Goal: Information Seeking & Learning: Understand process/instructions

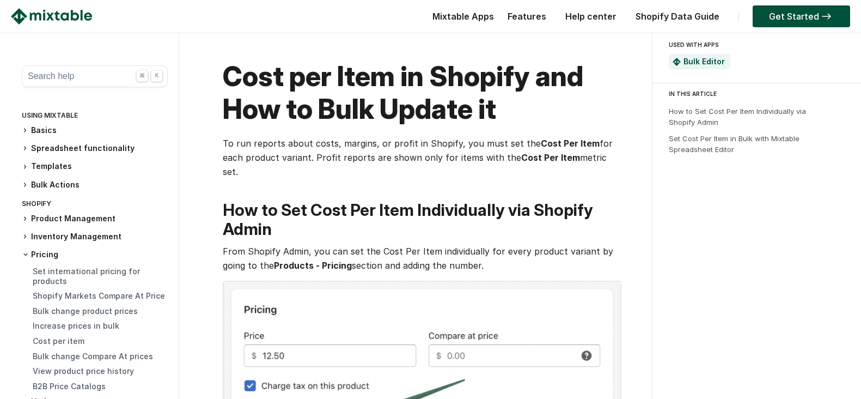
scroll to position [1088, 0]
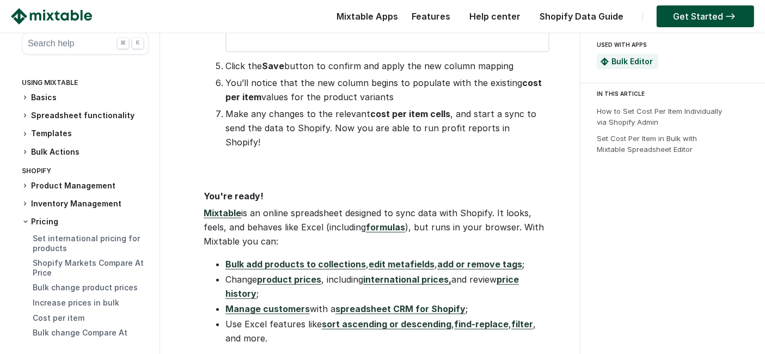
scroll to position [1089, 0]
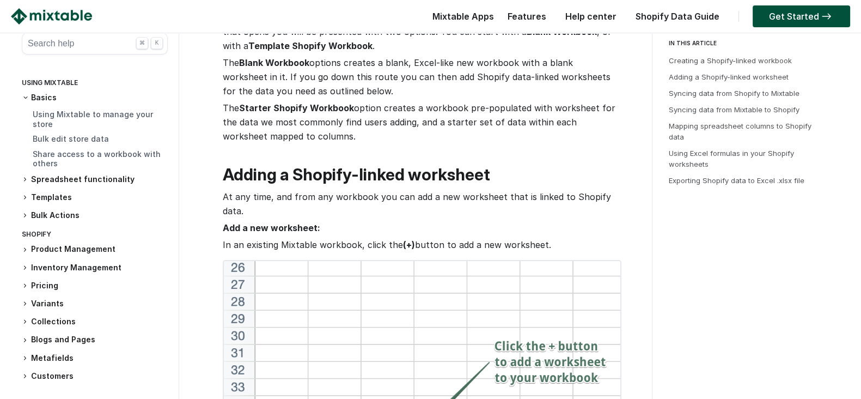
scroll to position [136, 0]
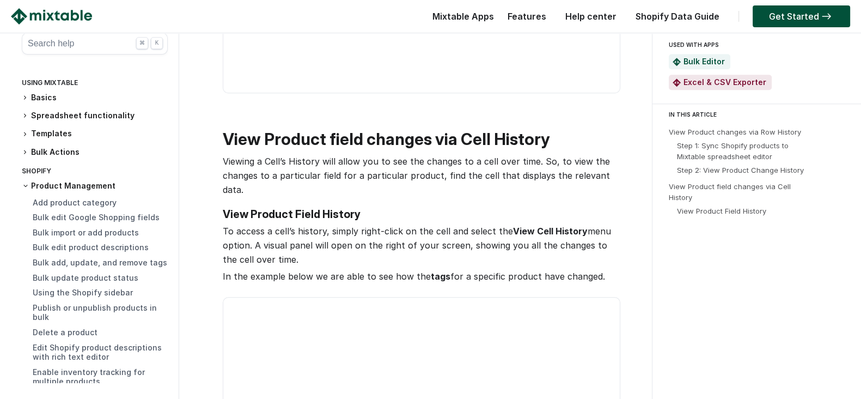
scroll to position [952, 0]
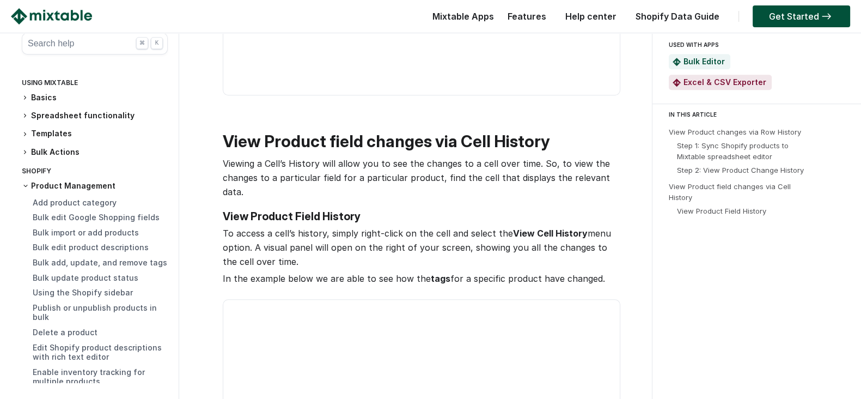
click at [72, 38] on button "Search help ⌘ K" at bounding box center [95, 44] width 146 height 22
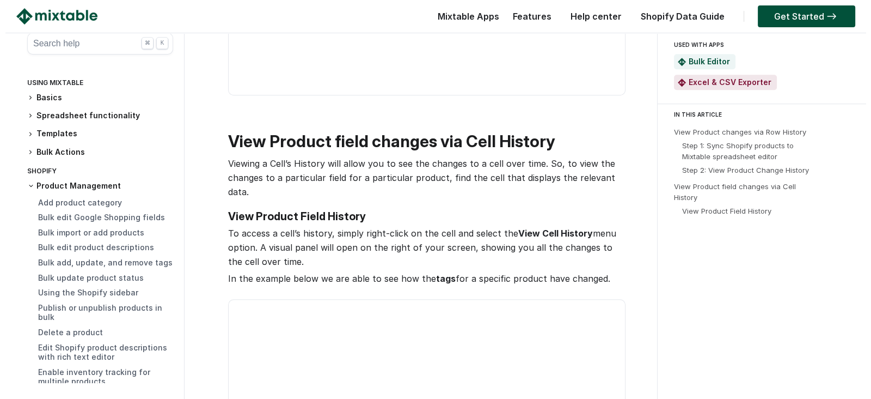
scroll to position [0, 0]
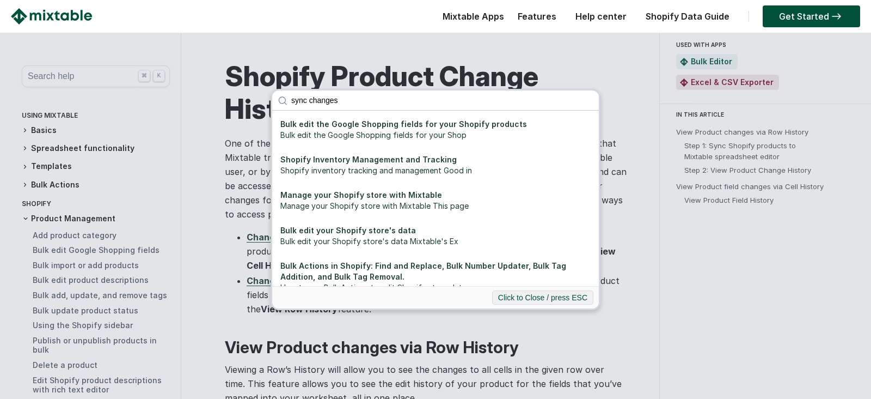
type input "sync changes"
click button "submit" at bounding box center [0, 0] width 0 height 0
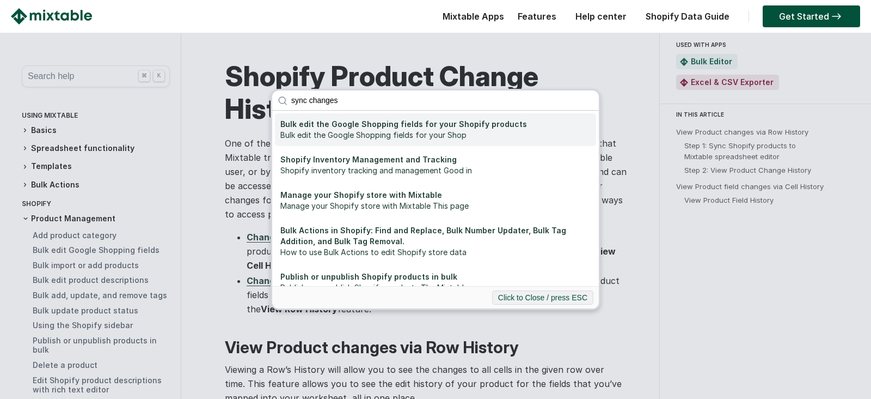
click at [305, 130] on div "Bulk edit the Google Shopping fields for your Shop" at bounding box center [435, 135] width 310 height 11
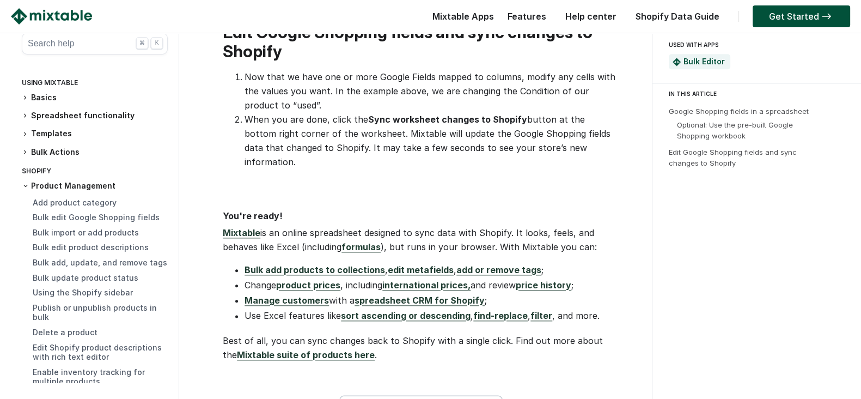
scroll to position [1633, 0]
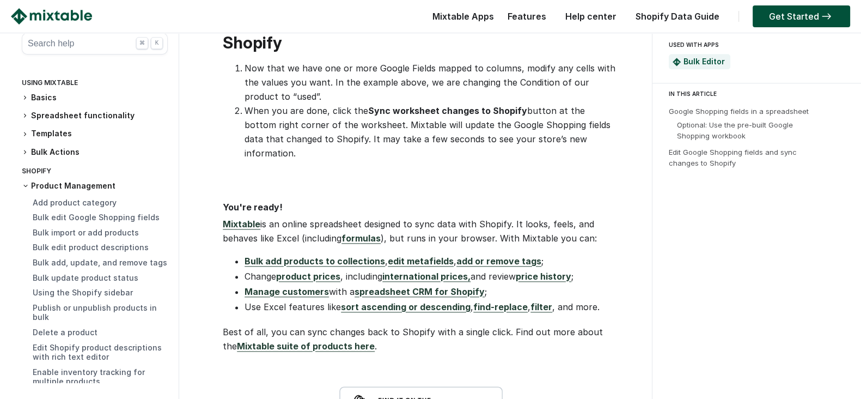
drag, startPoint x: 246, startPoint y: 95, endPoint x: 610, endPoint y: 121, distance: 365.2
click at [610, 121] on li "When you are done, click the Sync worksheet changes to Shopify button at the bo…" at bounding box center [431, 131] width 375 height 57
copy li "When you are done, click the Sync worksheet changes to Shopify button at the bo…"
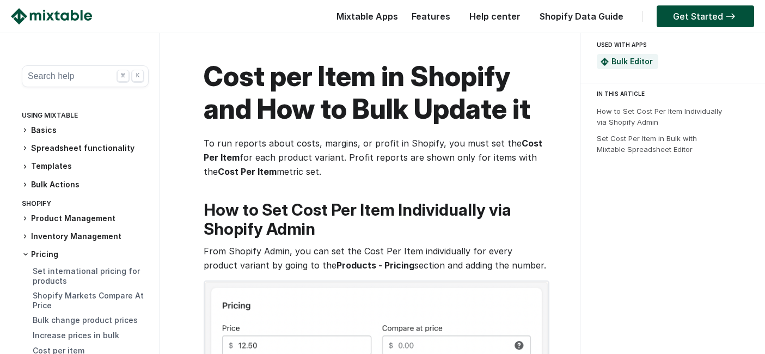
scroll to position [1089, 0]
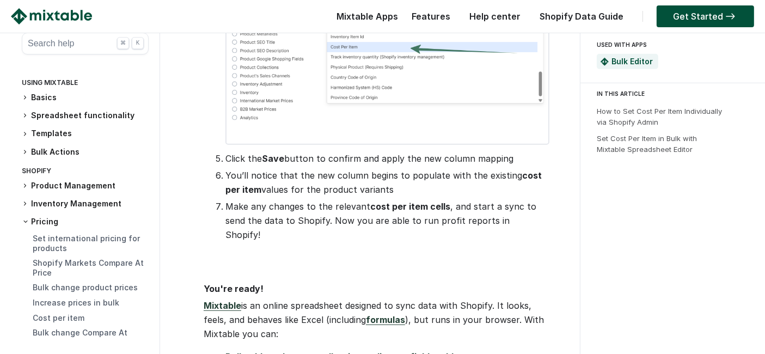
scroll to position [968, 0]
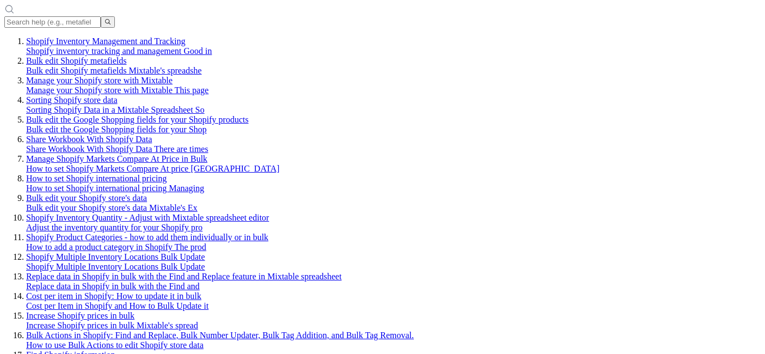
scroll to position [968, 0]
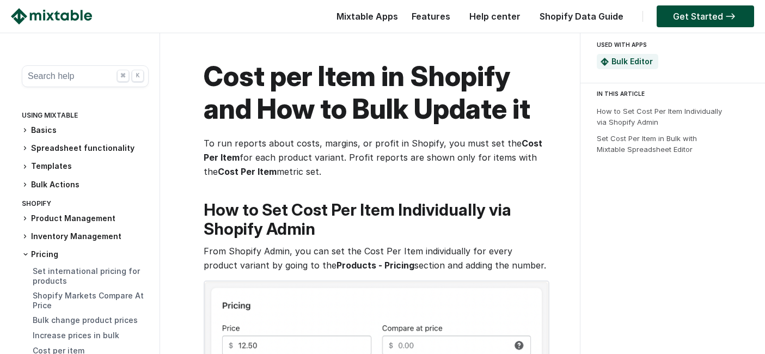
scroll to position [968, 0]
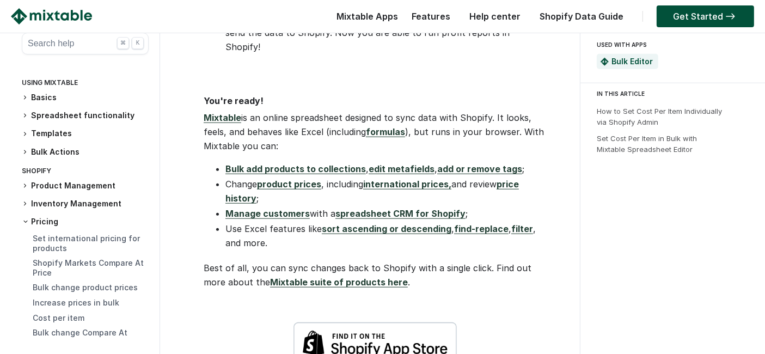
scroll to position [968, 0]
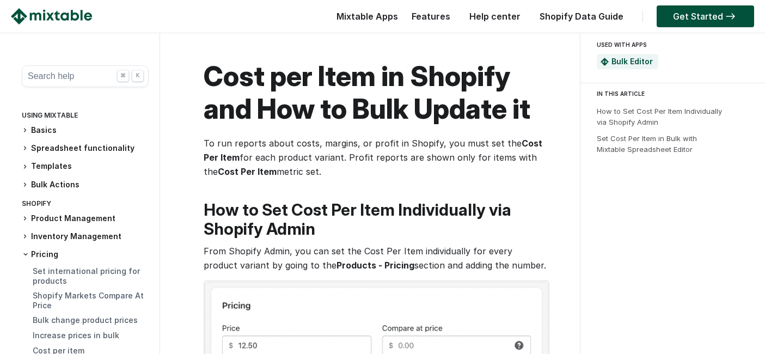
scroll to position [968, 0]
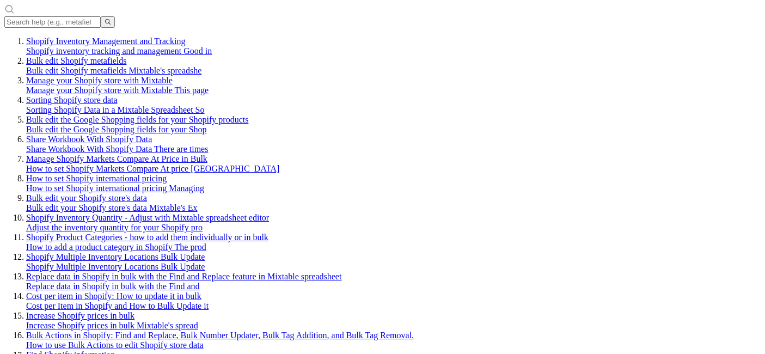
scroll to position [968, 0]
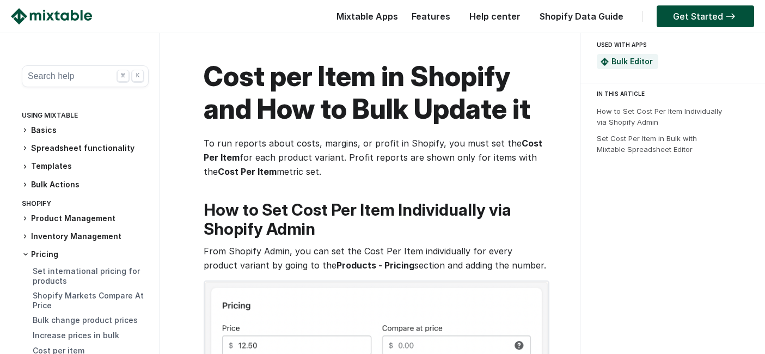
scroll to position [968, 0]
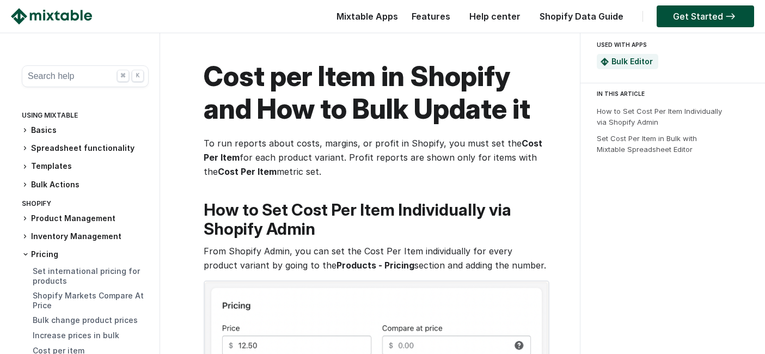
scroll to position [968, 0]
